Goal: Transaction & Acquisition: Purchase product/service

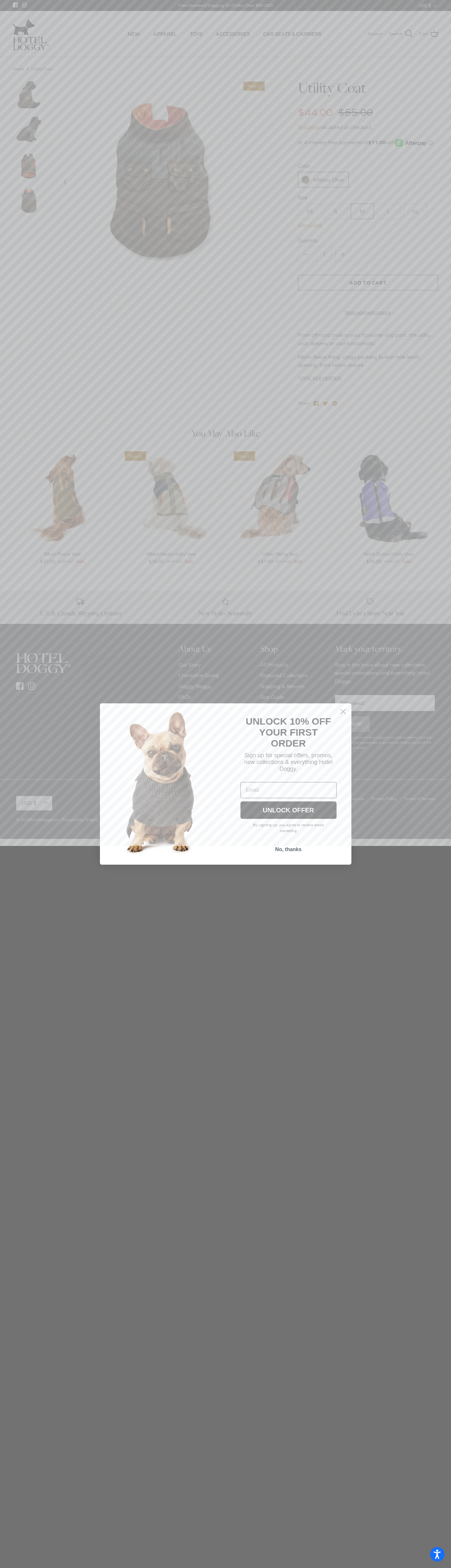
click at [343, 712] on icon "Close dialog" at bounding box center [343, 711] width 5 height 5
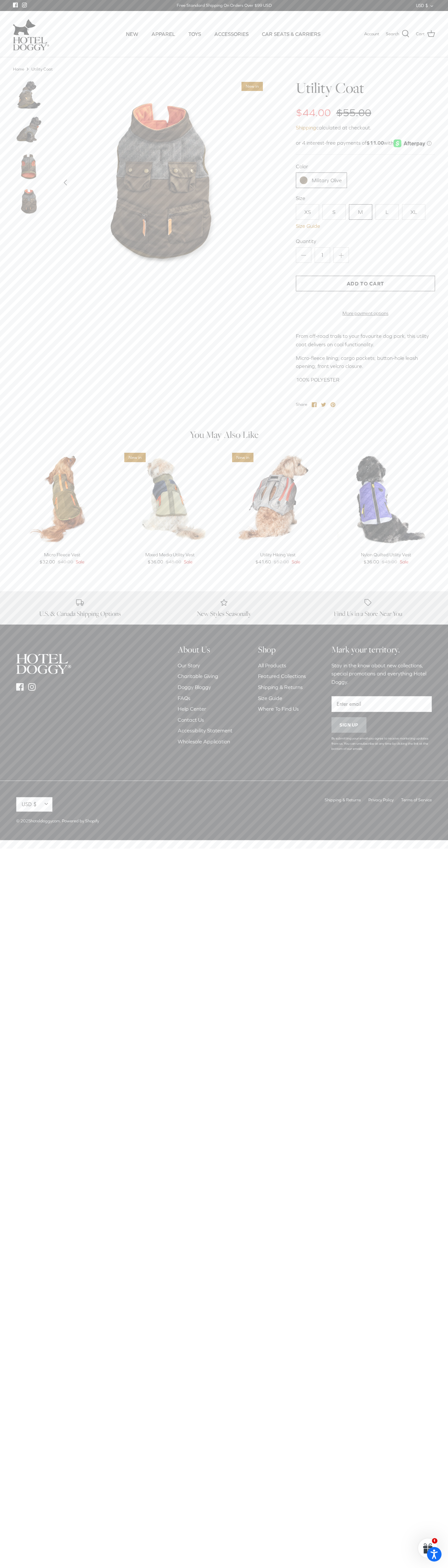
click at [321, 188] on link "Military Olive" at bounding box center [321, 180] width 51 height 16
click at [360, 220] on link "M" at bounding box center [360, 212] width 24 height 16
click at [365, 291] on button "Add to Cart" at bounding box center [365, 284] width 139 height 16
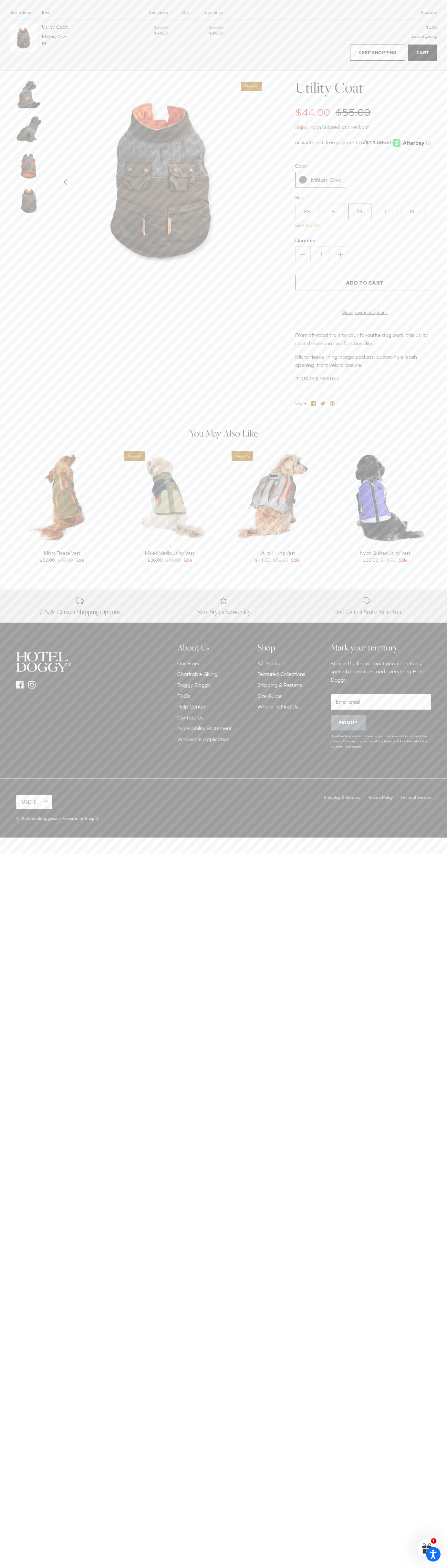
click at [422, 53] on link "Cart" at bounding box center [422, 52] width 29 height 16
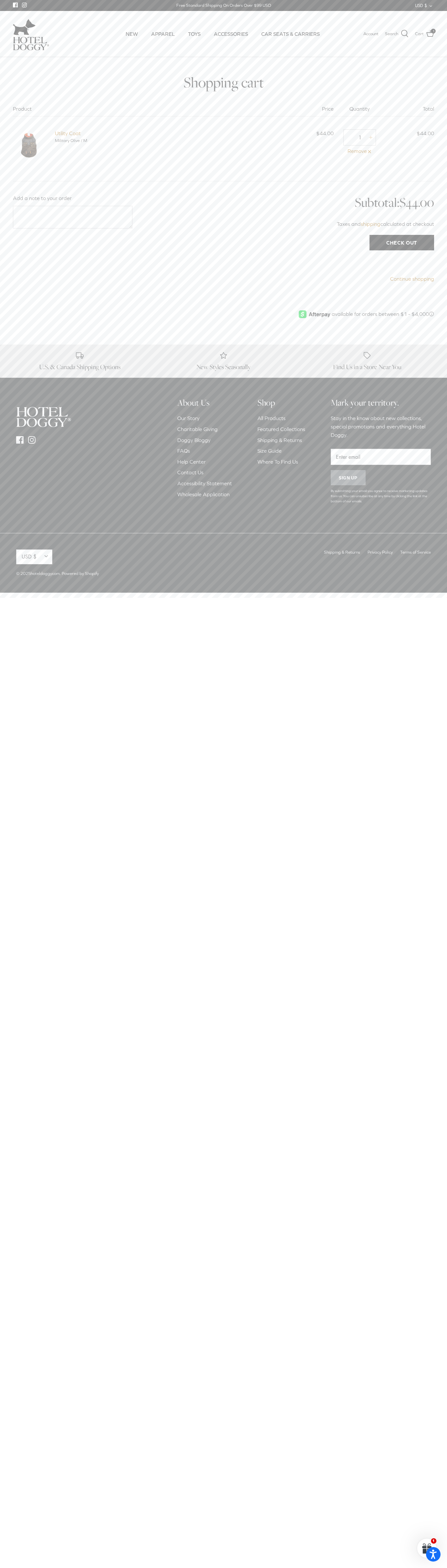
click at [401, 243] on input "Check out" at bounding box center [401, 243] width 65 height 16
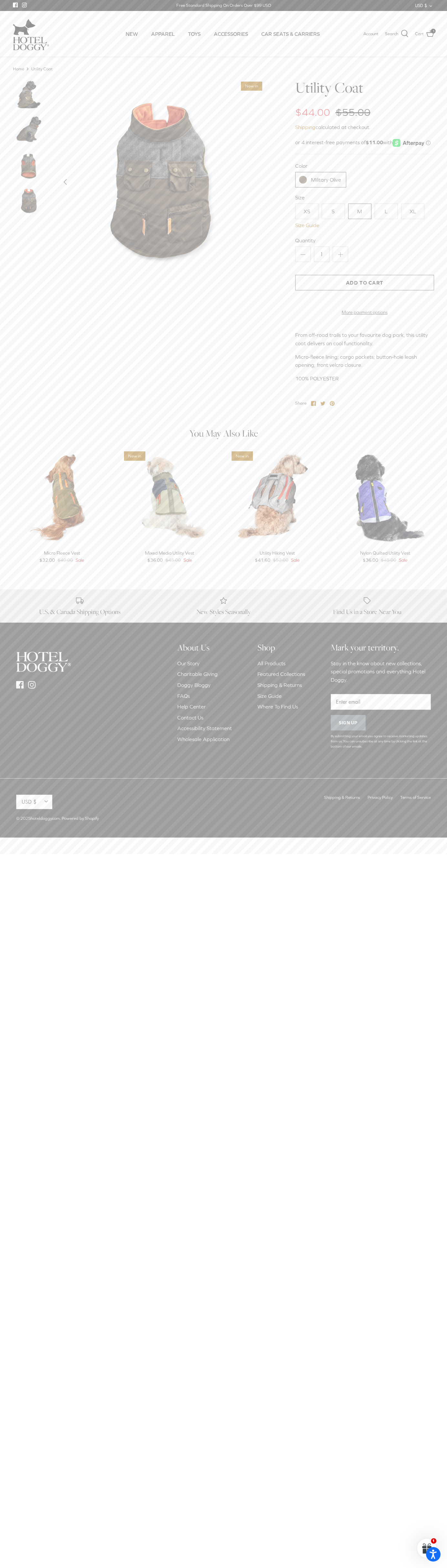
click at [430, 34] on icon at bounding box center [430, 34] width 8 height 8
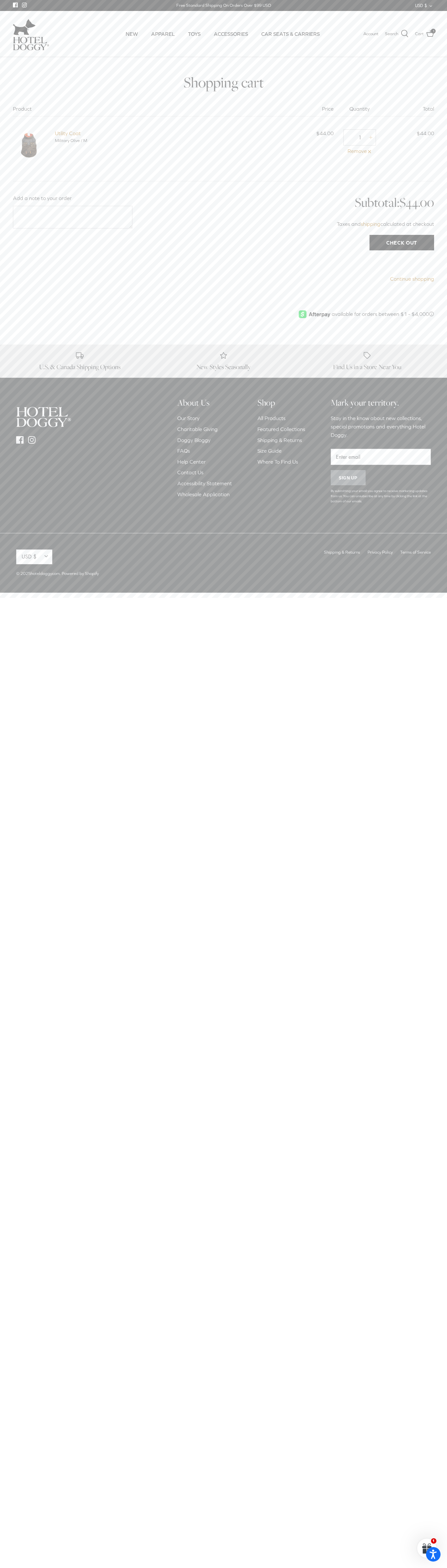
click at [360, 151] on link "Remove" at bounding box center [360, 151] width 33 height 8
